Goal: Information Seeking & Learning: Check status

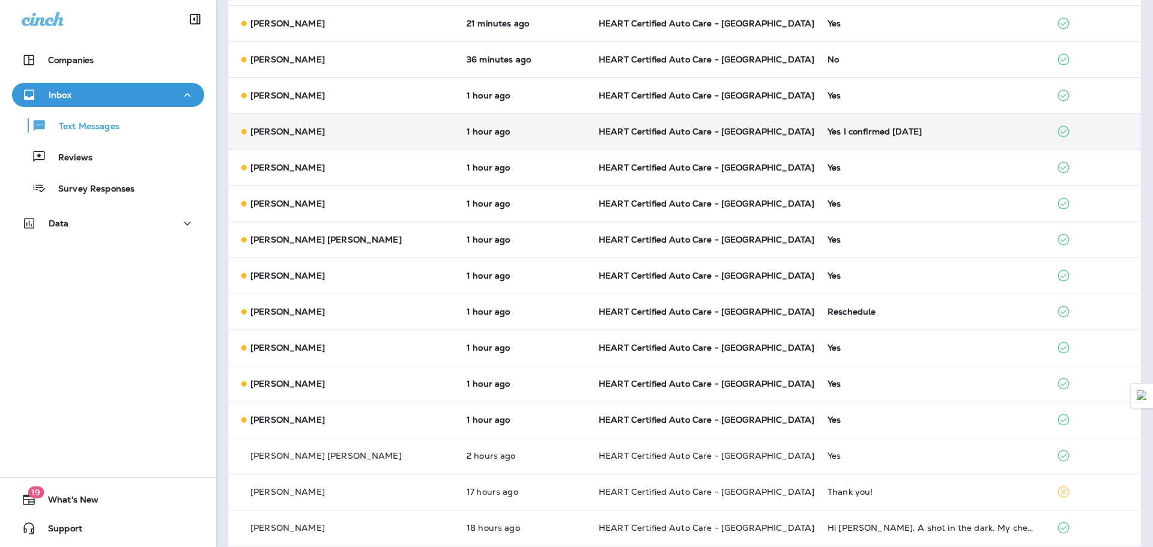
scroll to position [60, 0]
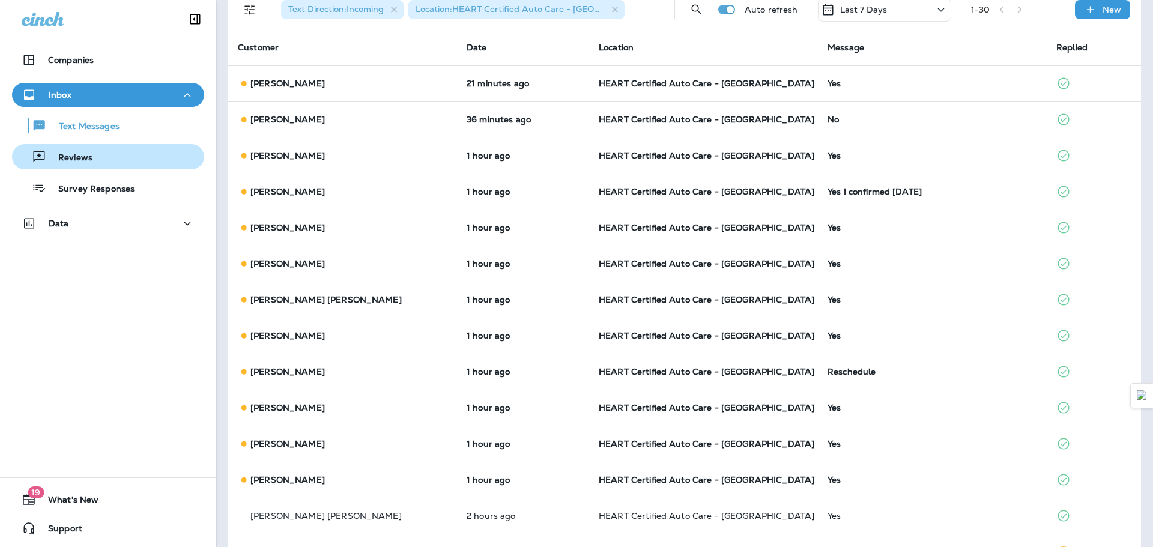
click at [103, 151] on div "Reviews" at bounding box center [108, 157] width 182 height 18
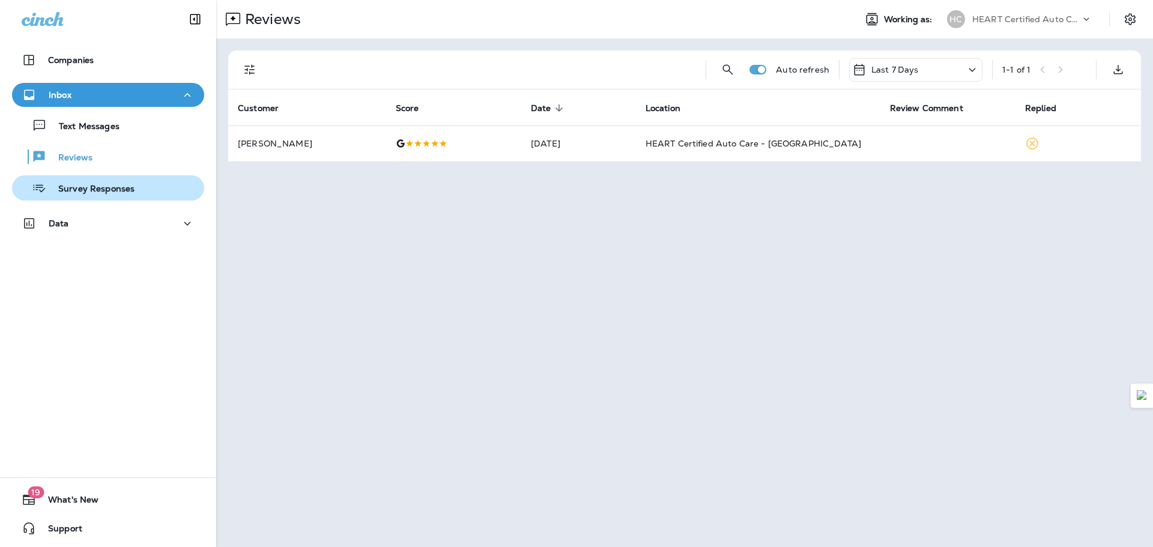
click at [121, 185] on p "Survey Responses" at bounding box center [90, 189] width 88 height 11
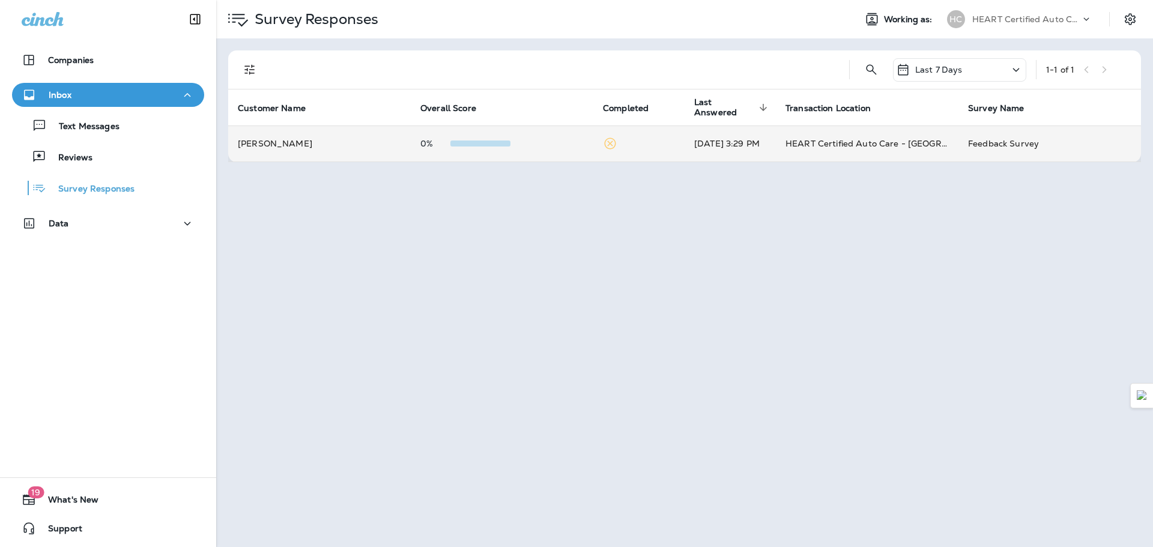
click at [346, 155] on td "[PERSON_NAME]" at bounding box center [319, 143] width 182 height 36
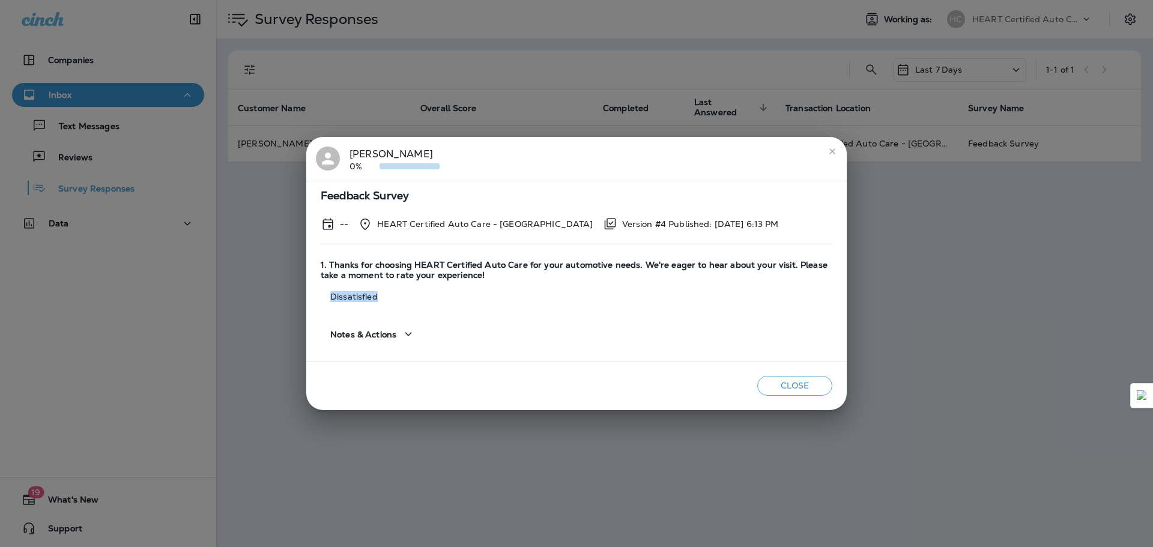
drag, startPoint x: 384, startPoint y: 296, endPoint x: 331, endPoint y: 297, distance: 52.8
click at [331, 297] on p "Dissatisfied" at bounding box center [576, 297] width 511 height 10
drag, startPoint x: 331, startPoint y: 297, endPoint x: 378, endPoint y: 297, distance: 47.4
click at [378, 297] on p "Dissatisfied" at bounding box center [576, 297] width 511 height 10
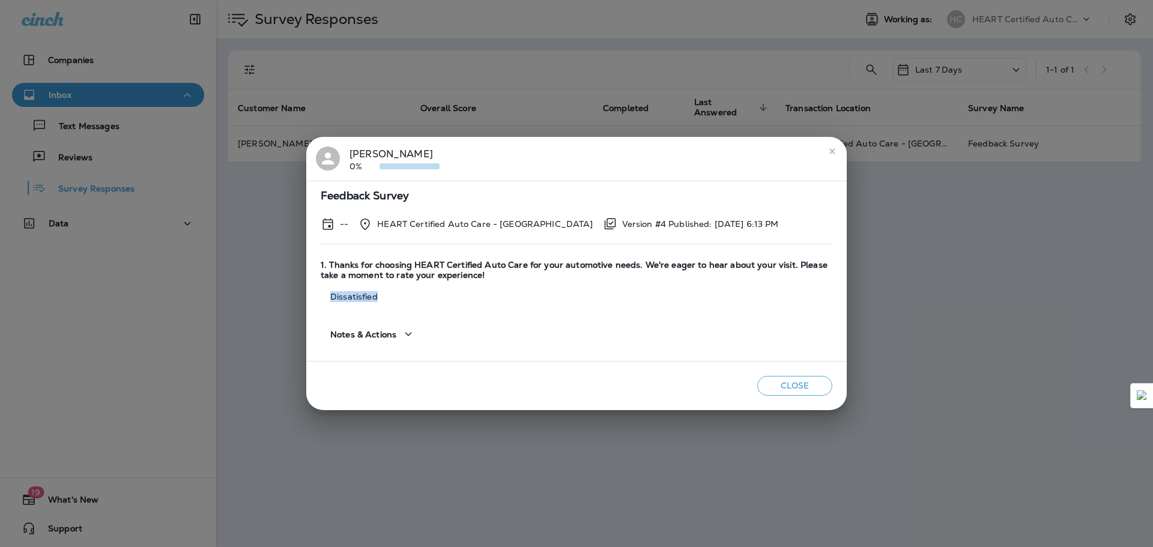
click at [378, 297] on p "Dissatisfied" at bounding box center [576, 297] width 511 height 10
click at [827, 148] on icon "close" at bounding box center [832, 151] width 10 height 10
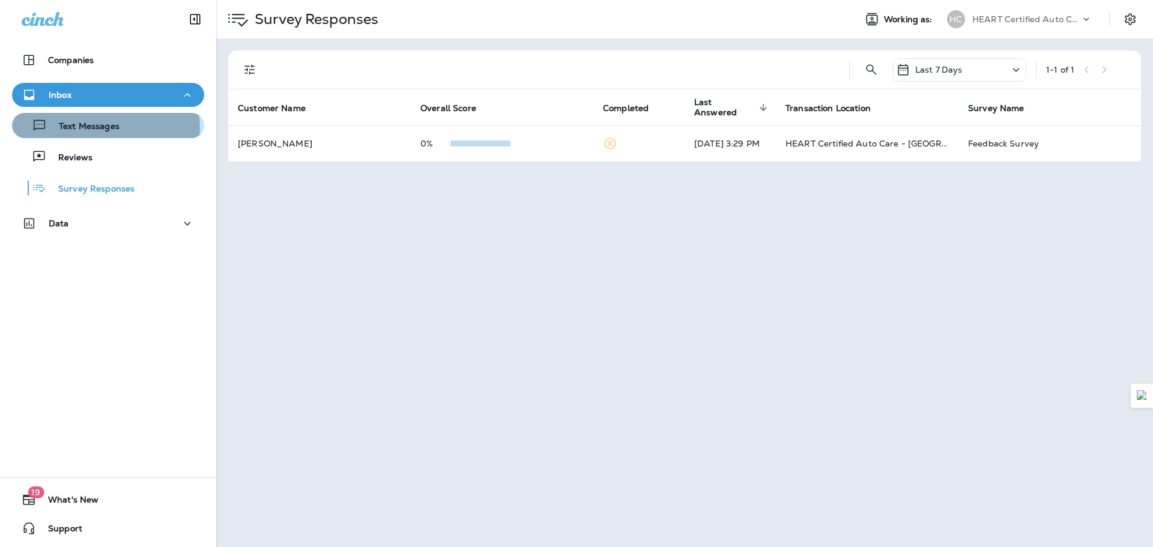
click at [104, 128] on p "Text Messages" at bounding box center [83, 126] width 73 height 11
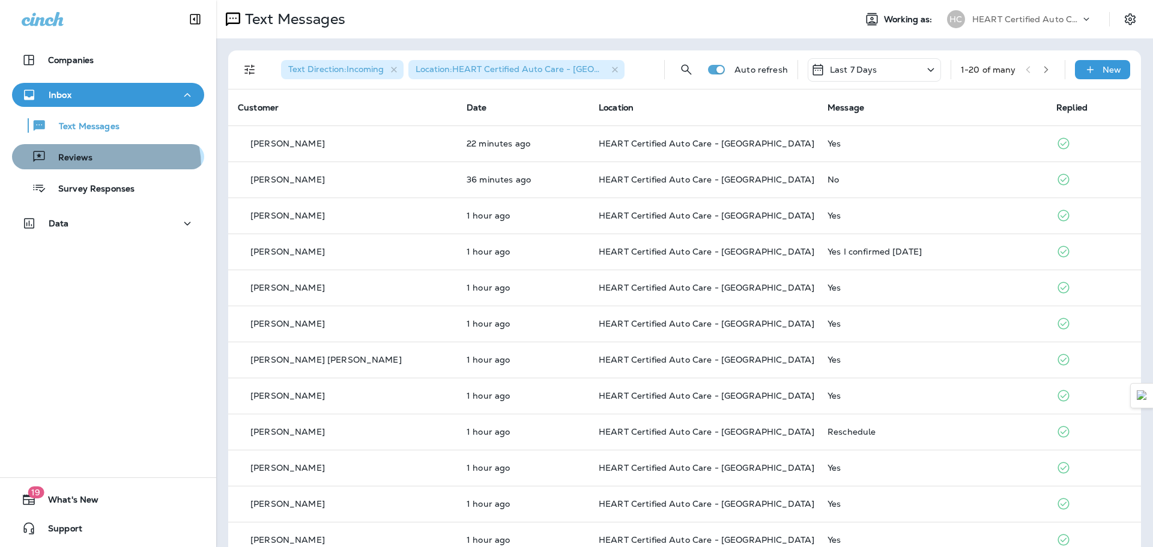
click at [102, 166] on button "Reviews" at bounding box center [108, 156] width 192 height 25
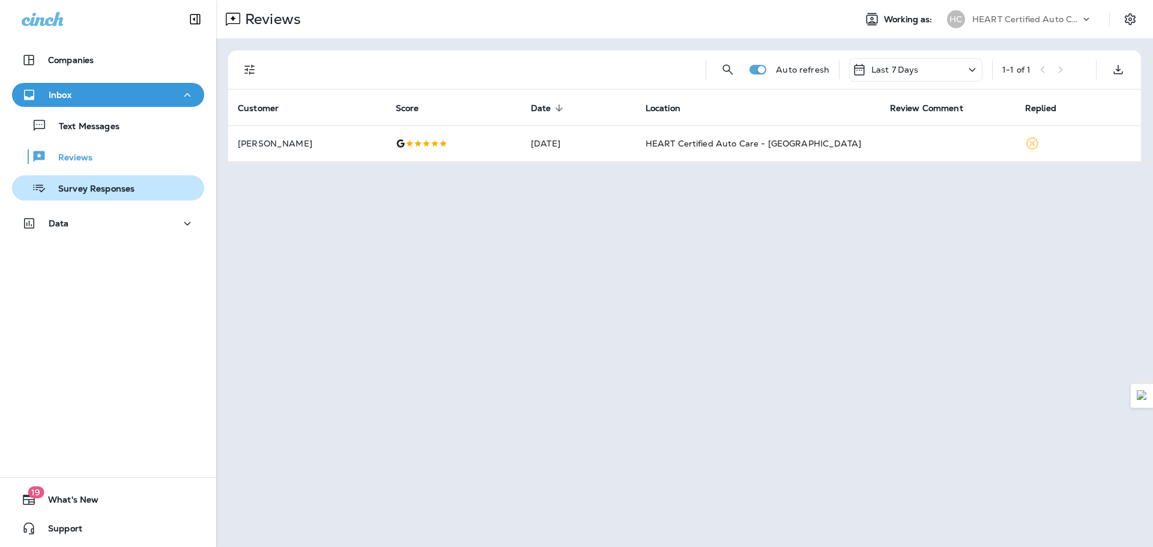
click at [101, 188] on p "Survey Responses" at bounding box center [90, 189] width 88 height 11
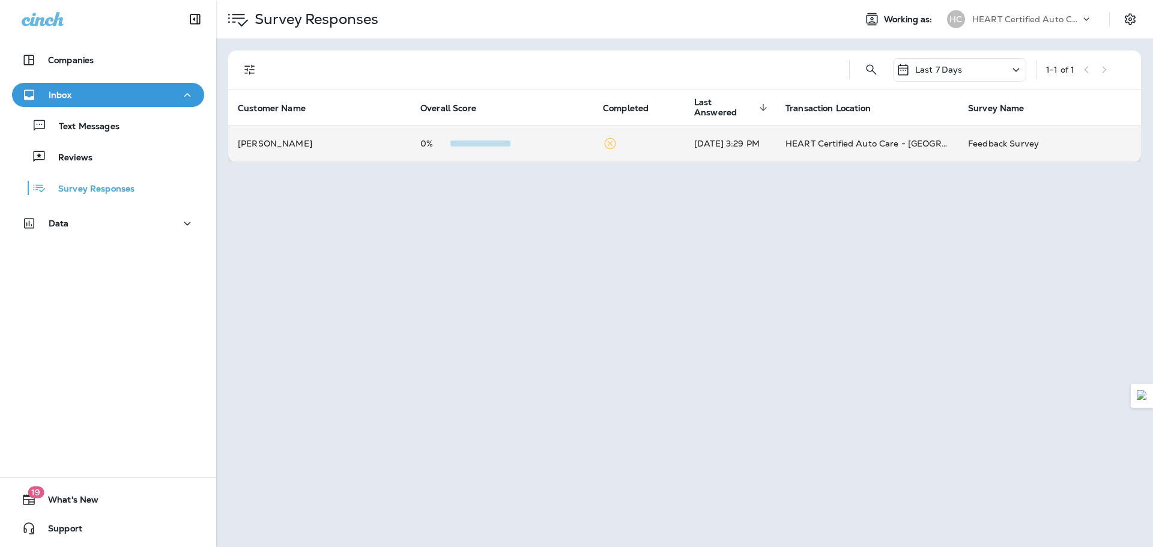
click at [300, 152] on td "[PERSON_NAME]" at bounding box center [319, 143] width 182 height 36
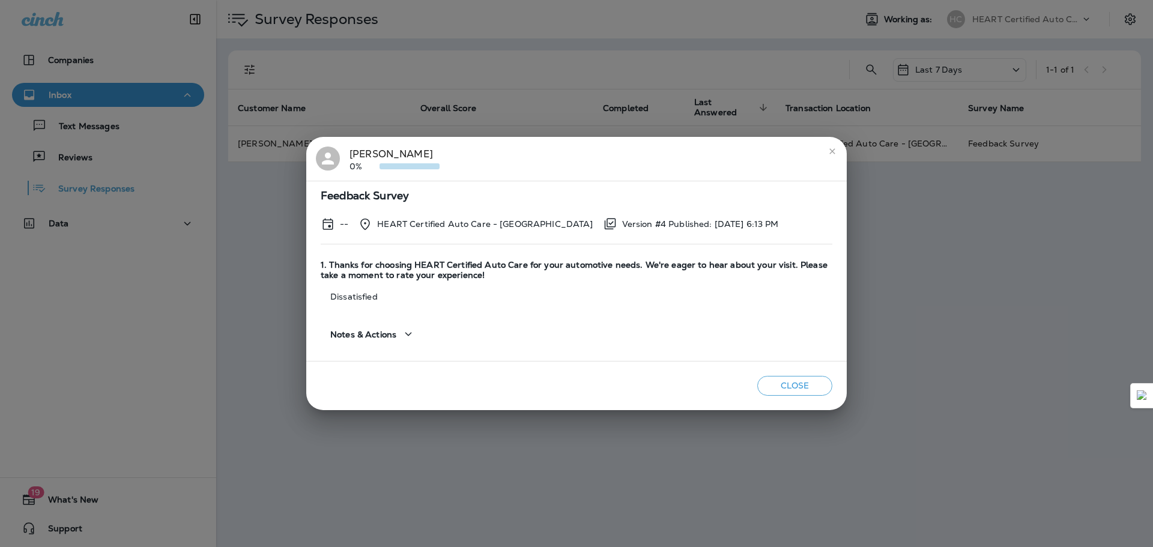
click at [829, 151] on icon "close" at bounding box center [832, 151] width 10 height 10
